Goal: Find specific page/section: Find specific page/section

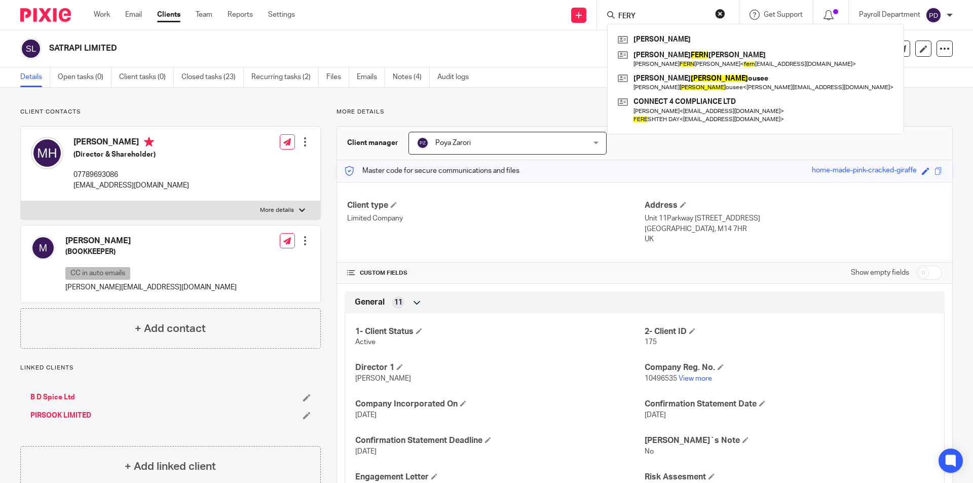
scroll to position [51, 0]
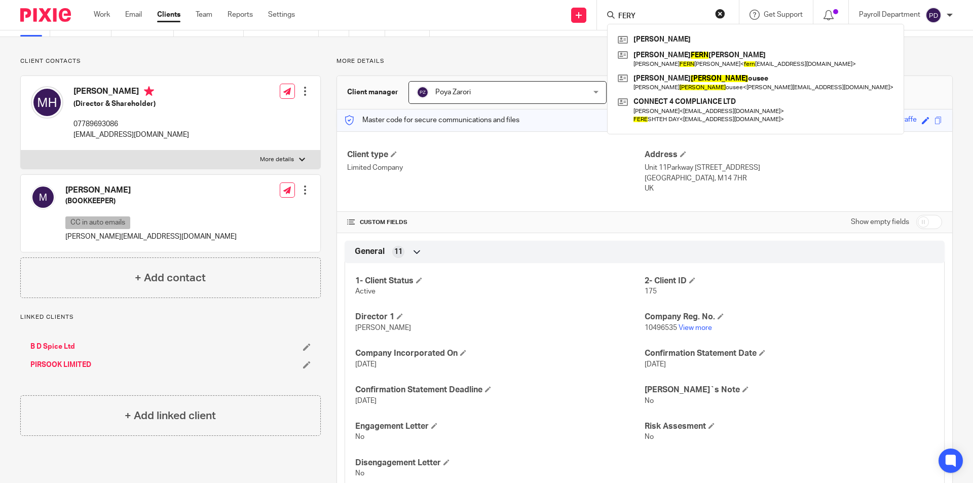
drag, startPoint x: 654, startPoint y: 16, endPoint x: 599, endPoint y: 13, distance: 55.3
click at [599, 13] on div "[PERSON_NAME] [PERSON_NAME] [PERSON_NAME] [PERSON_NAME] [PERSON_NAME] [PERSON_N…" at bounding box center [668, 15] width 142 height 30
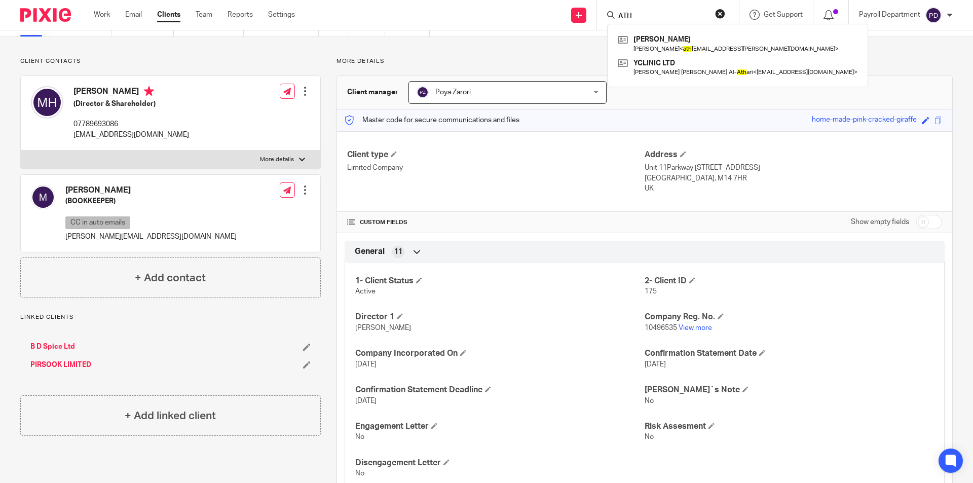
drag, startPoint x: 637, startPoint y: 13, endPoint x: 602, endPoint y: 14, distance: 35.0
click at [603, 14] on div "ATH [PERSON_NAME] [PERSON_NAME] < ath [EMAIL_ADDRESS][PERSON_NAME][DOMAIN_NAME]…" at bounding box center [668, 15] width 142 height 30
paste input "ESTHETIX HEALTHCARE LTD"
type input "AESTHETIX HEALTHCARE LTD"
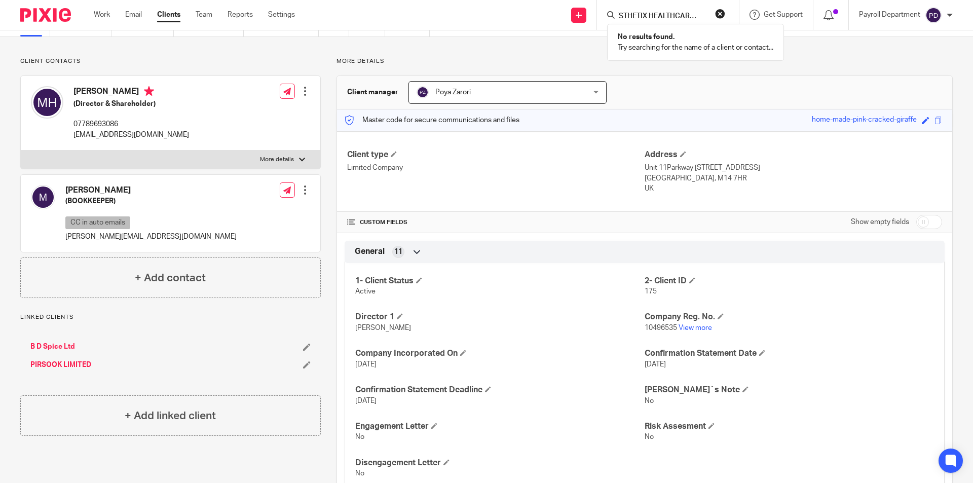
click button "submit" at bounding box center [0, 0] width 0 height 0
click at [643, 14] on input "AESTHETIX HEALTHCARE LTD" at bounding box center [662, 16] width 91 height 9
click at [518, 34] on div "Details Open tasks (0) Client tasks (0) Closed tasks (23) Recurring tasks (2) F…" at bounding box center [486, 27] width 973 height 20
click at [647, 10] on form at bounding box center [671, 15] width 108 height 13
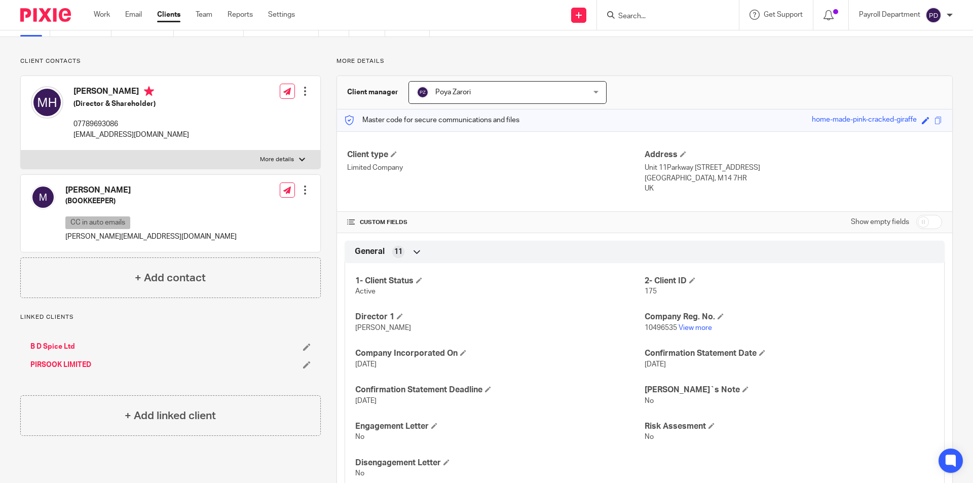
click at [645, 16] on input "Search" at bounding box center [662, 16] width 91 height 9
paste input "AESTHETIX HEALTHCARE LTD"
type input "AESTHETIX HEALTHCARE LTD"
click button "submit" at bounding box center [0, 0] width 0 height 0
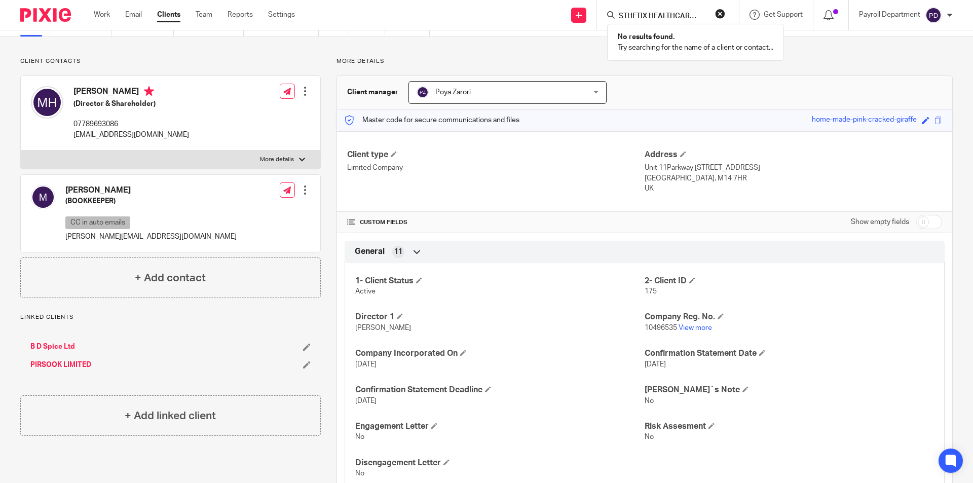
scroll to position [0, 0]
click at [719, 12] on button "reset" at bounding box center [720, 14] width 10 height 10
click at [662, 17] on input "Search" at bounding box center [662, 16] width 91 height 9
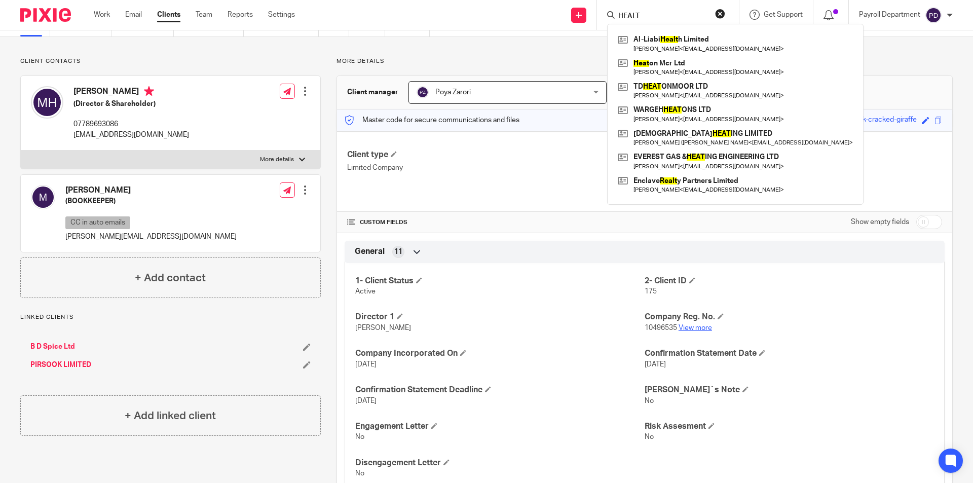
type input "HEALT"
click at [680, 324] on link "View more" at bounding box center [695, 327] width 33 height 7
